Goal: Task Accomplishment & Management: Use online tool/utility

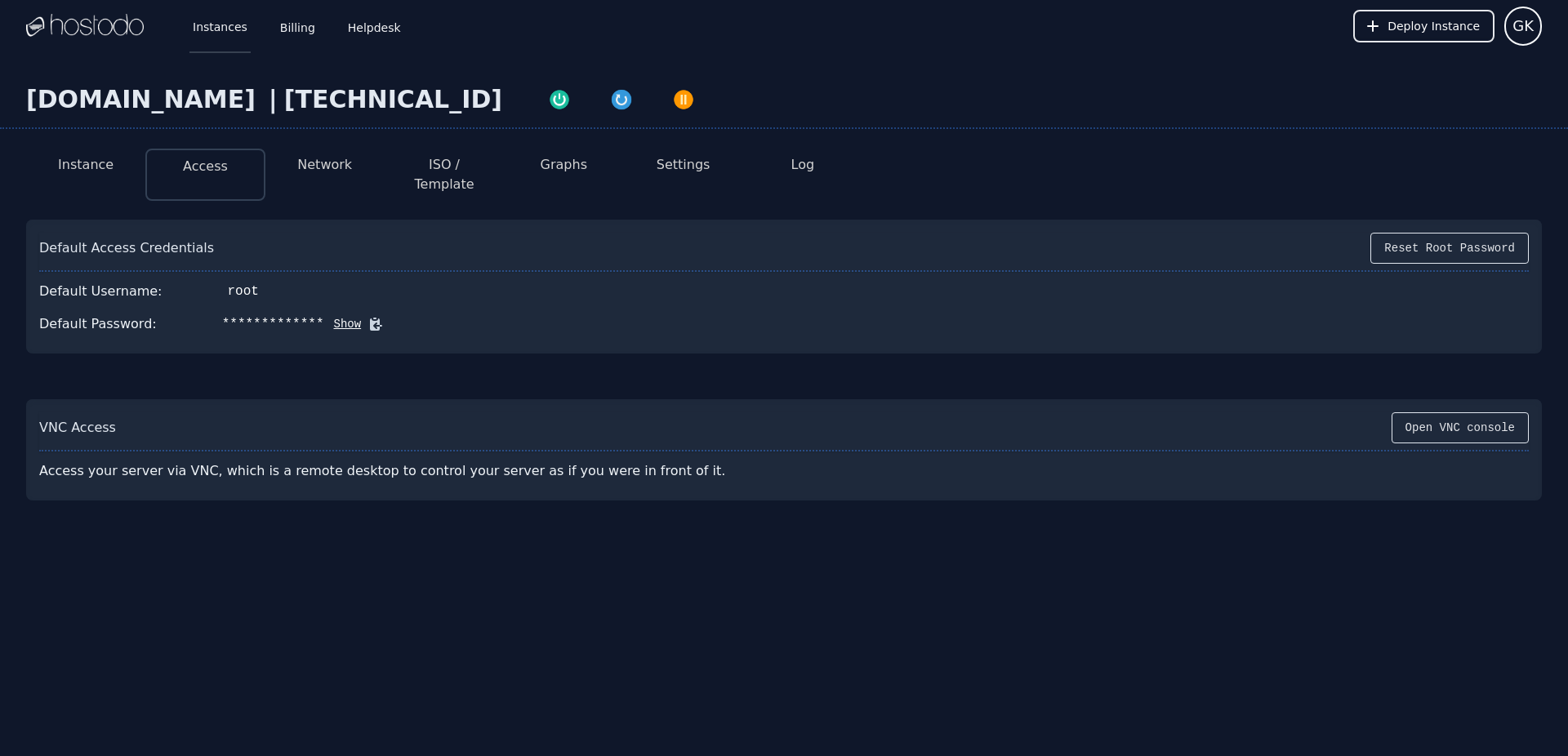
click at [202, 33] on link "Instances" at bounding box center [220, 26] width 62 height 54
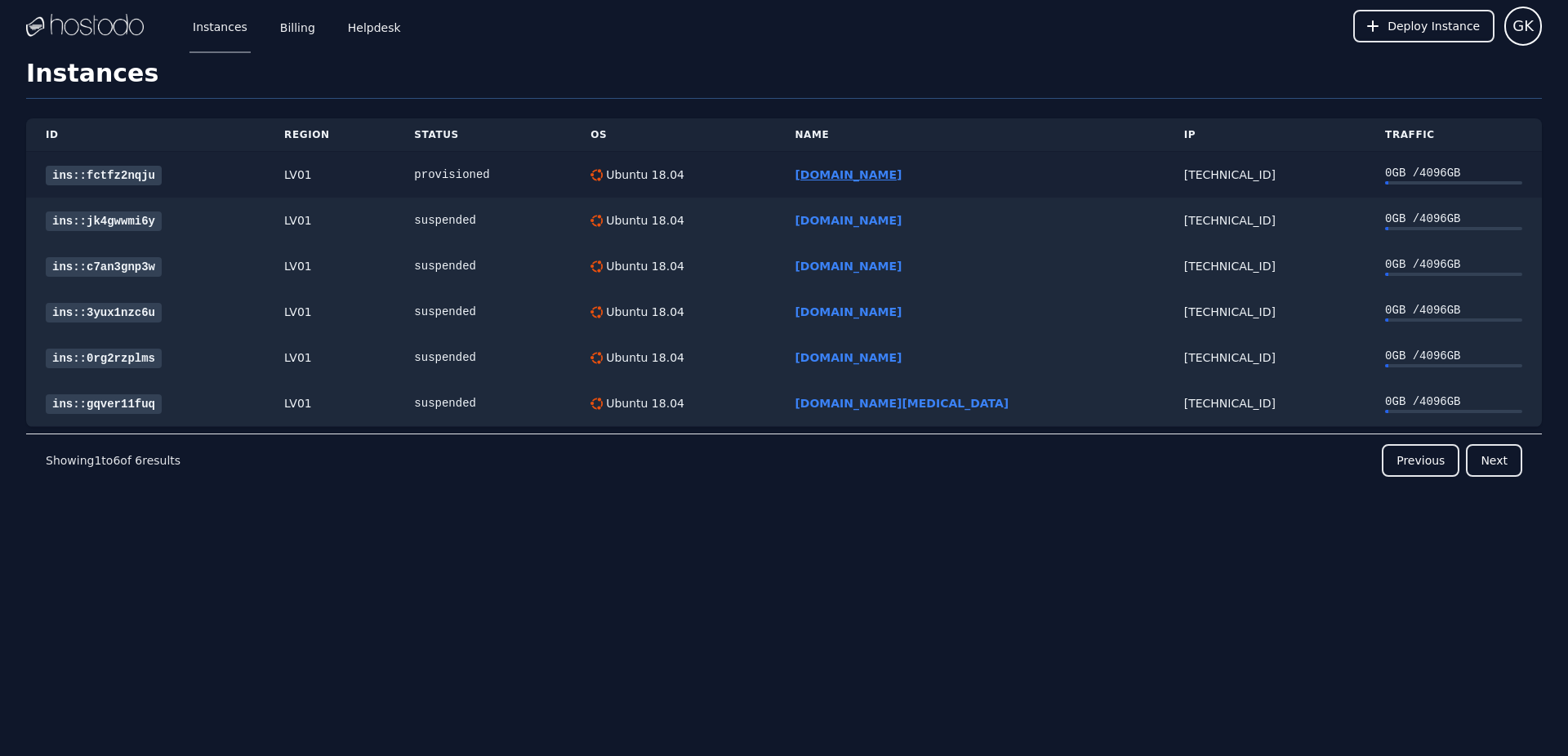
click at [901, 174] on link "[DOMAIN_NAME]" at bounding box center [848, 175] width 107 height 13
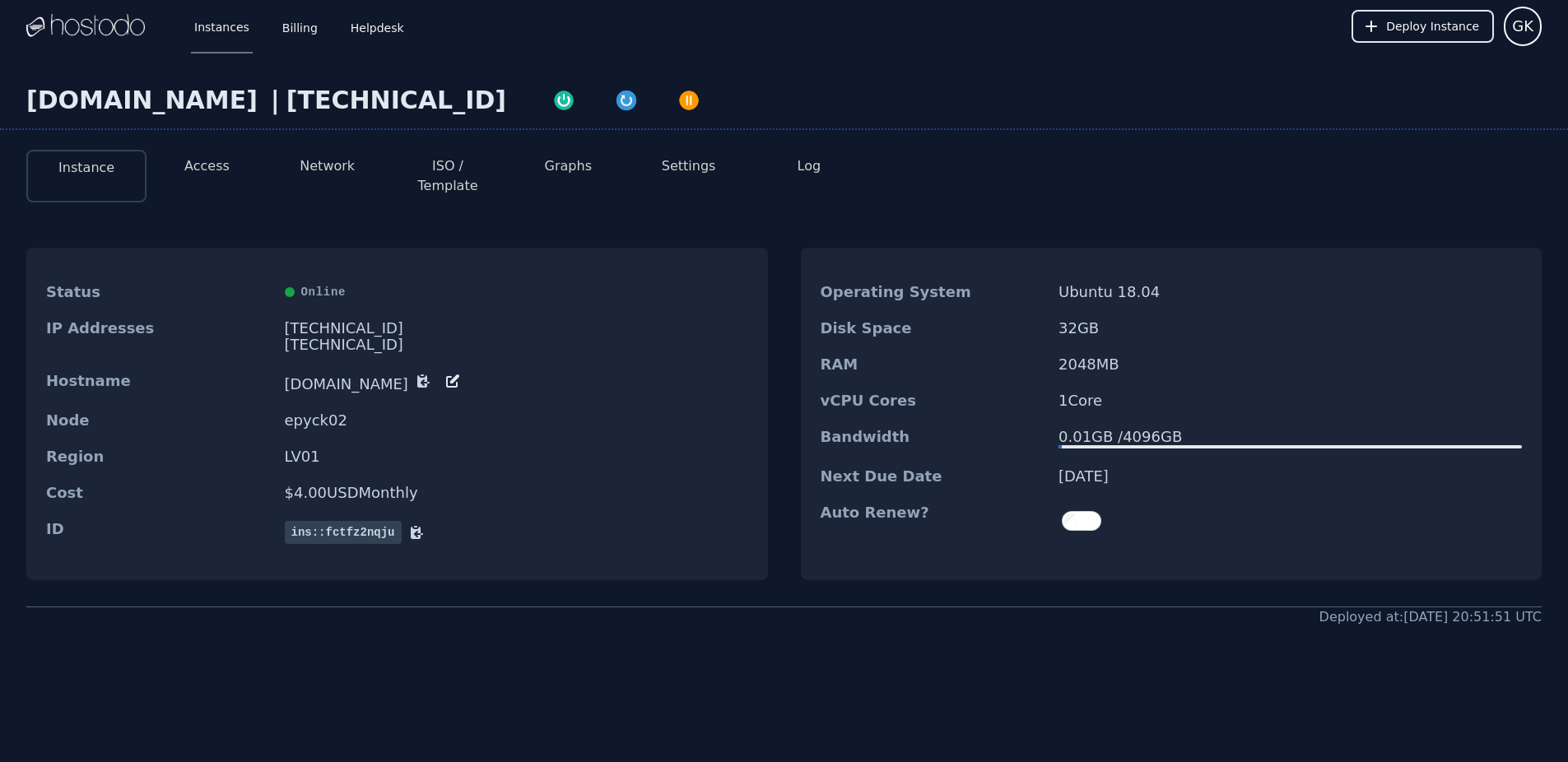
click at [459, 172] on button "ISO / Template" at bounding box center [447, 175] width 94 height 39
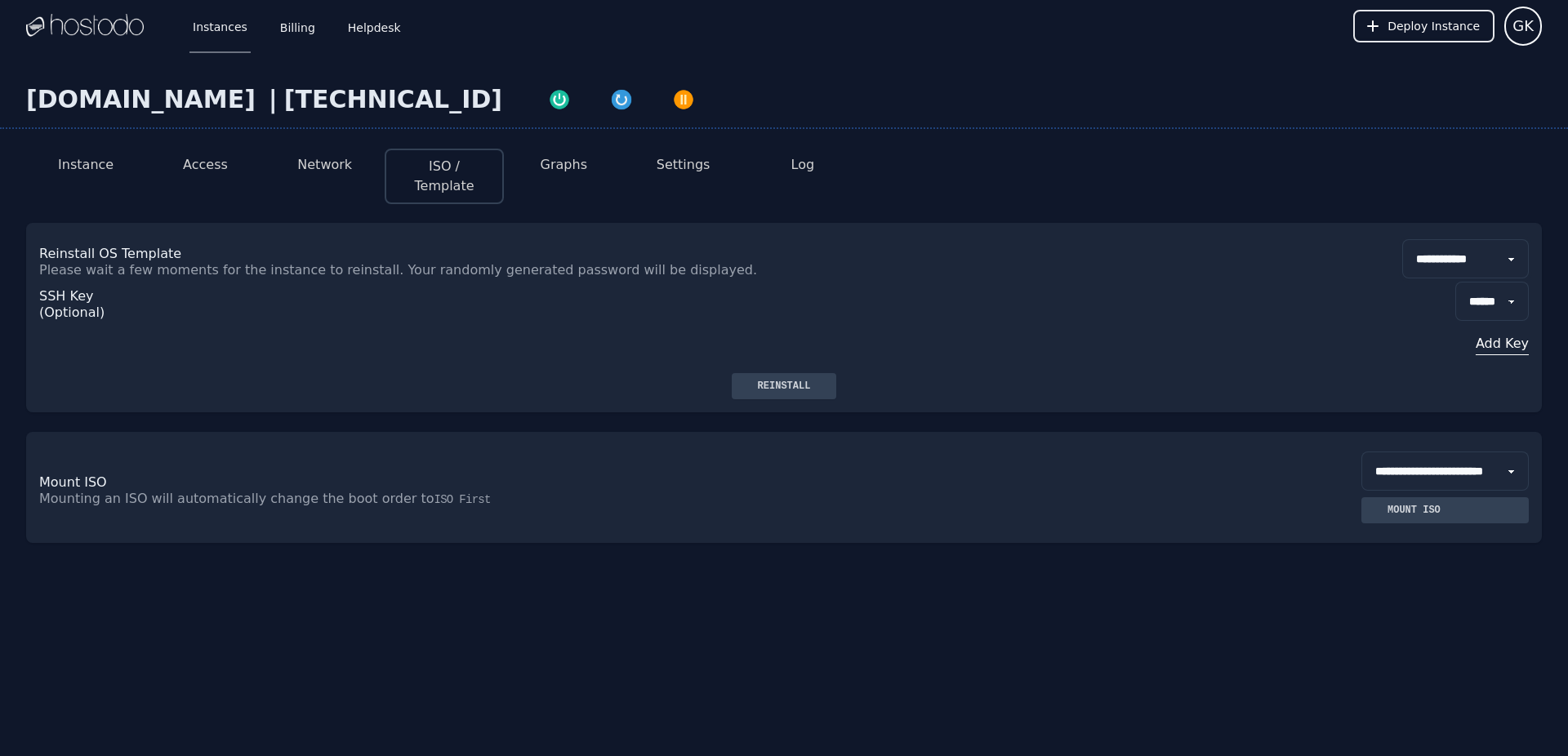
click at [1425, 239] on select "**********" at bounding box center [1466, 258] width 127 height 39
select select "**"
click at [1402, 239] on select "**********" at bounding box center [1466, 258] width 127 height 39
click at [805, 378] on button "Reinstall" at bounding box center [784, 386] width 105 height 26
drag, startPoint x: 464, startPoint y: 97, endPoint x: 277, endPoint y: 103, distance: 187.1
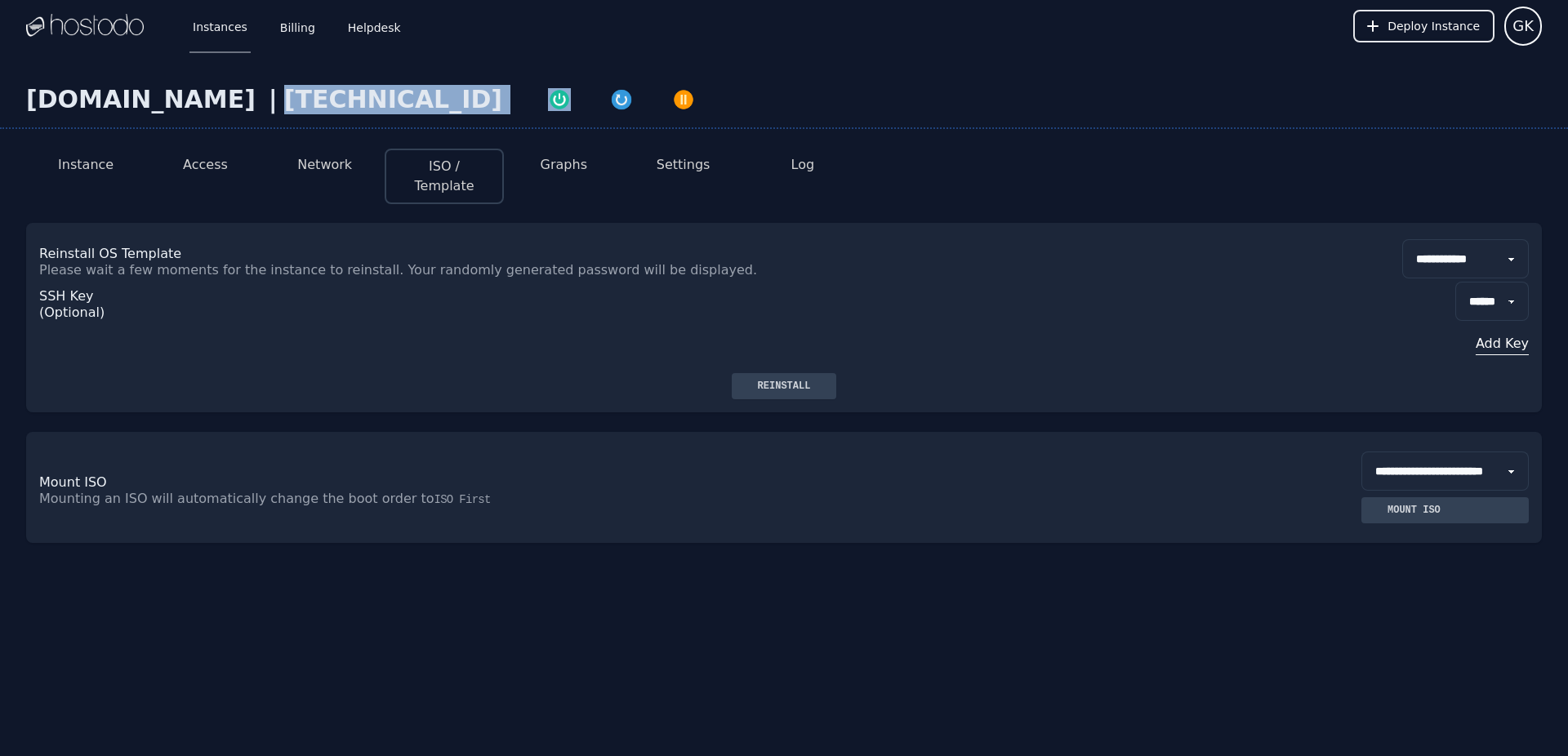
click at [277, 103] on div "www.nuracore.info | 216.126.238.234" at bounding box center [784, 107] width 1568 height 44
copy div "[TECHNICAL_ID]"
click at [196, 168] on button "Access" at bounding box center [206, 165] width 45 height 20
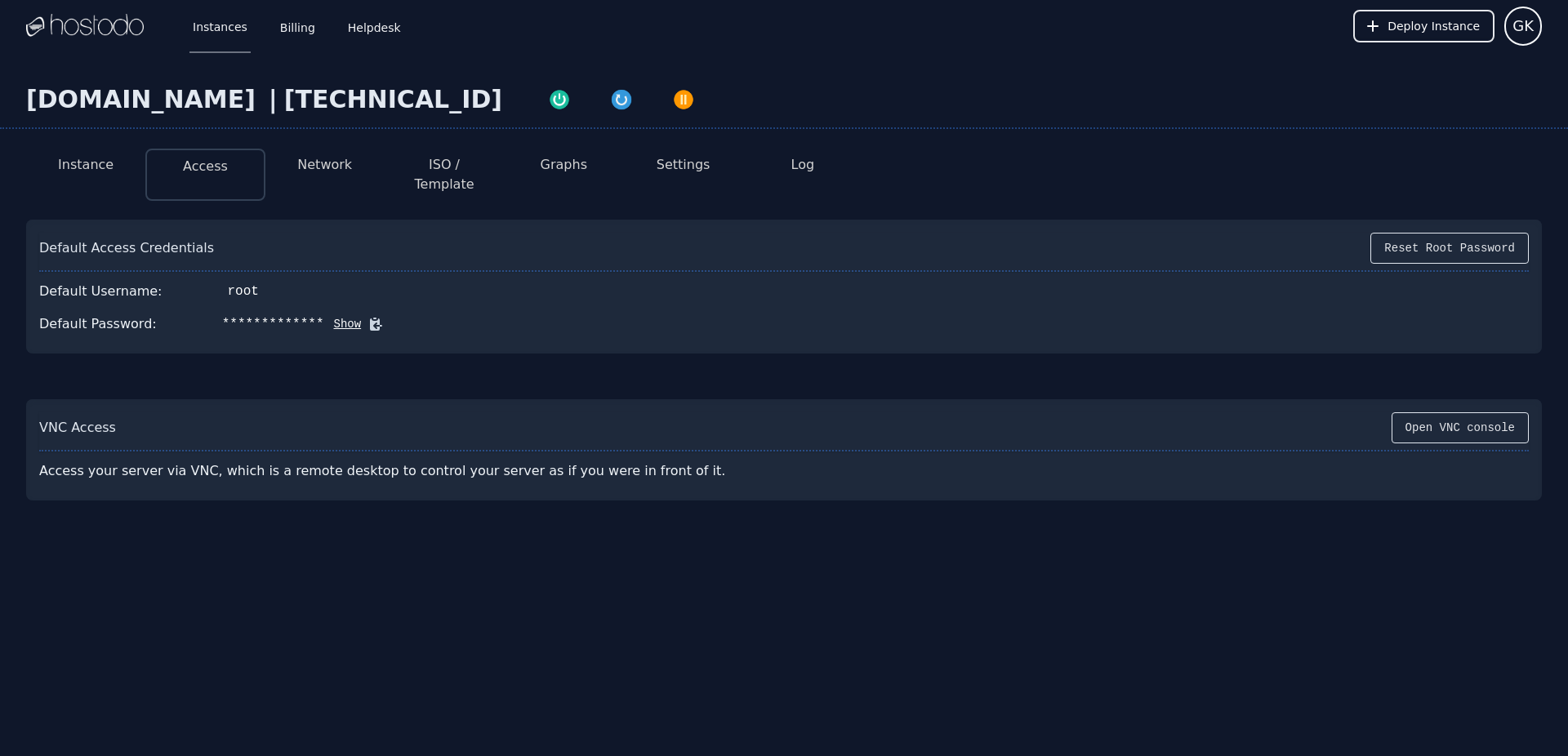
click at [196, 168] on button "Access" at bounding box center [206, 167] width 45 height 20
click at [368, 316] on icon at bounding box center [376, 324] width 16 height 16
drag, startPoint x: 247, startPoint y: 102, endPoint x: 96, endPoint y: 104, distance: 151.0
click at [96, 104] on div "[DOMAIN_NAME]" at bounding box center [144, 100] width 236 height 29
copy div "nuracore.info"
